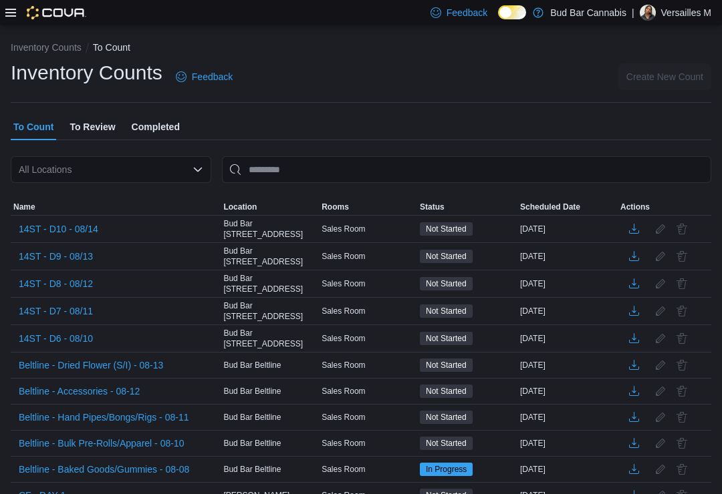
click at [80, 332] on span "14ST - D6 - 08/10" at bounding box center [56, 338] width 74 height 13
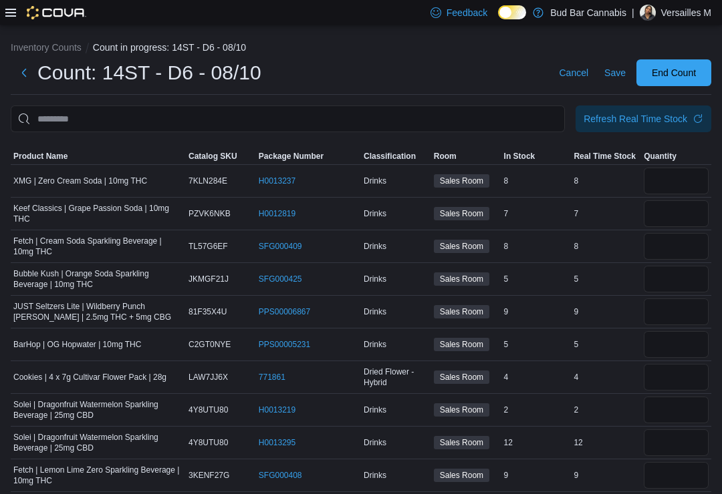
scroll to position [482, 0]
